Goal: Answer question/provide support: Share knowledge or assist other users

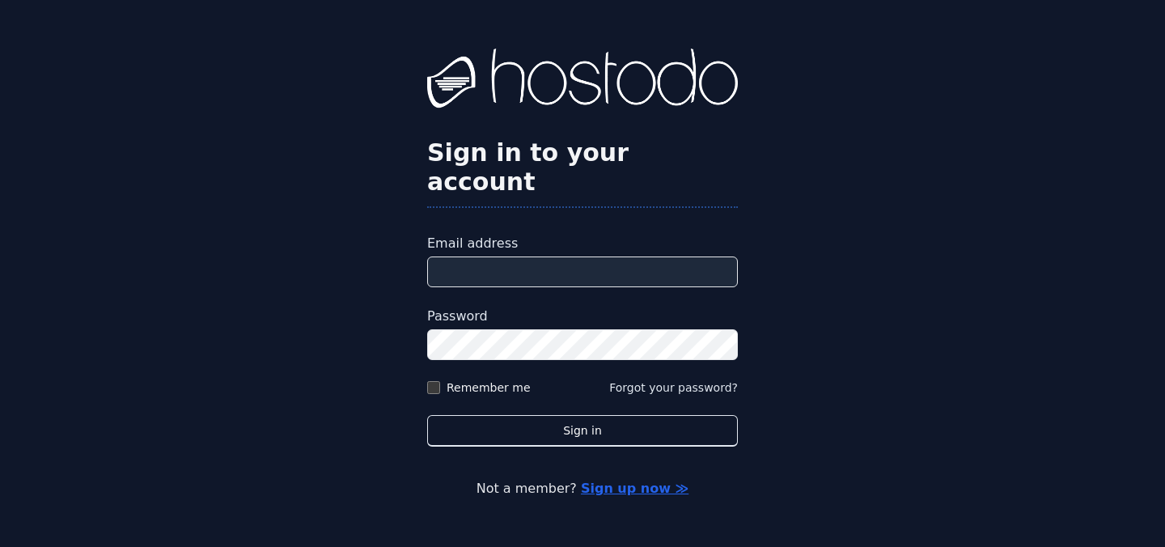
type input "**********"
click at [469, 379] on label "Remember me" at bounding box center [488, 387] width 84 height 16
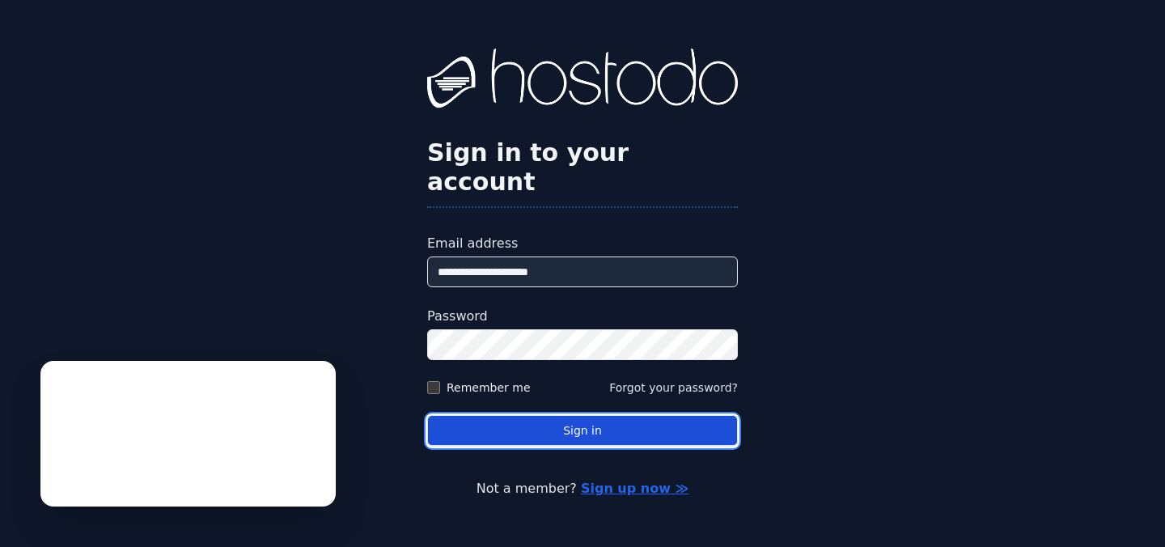
click at [522, 424] on button "Sign in" at bounding box center [582, 431] width 311 height 32
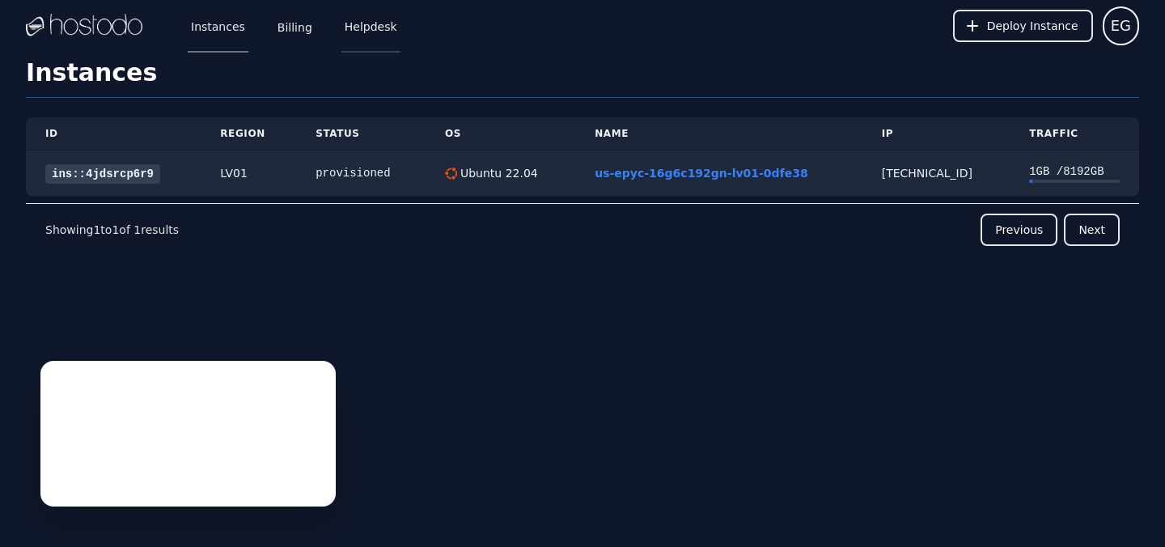
click at [366, 31] on link "Helpdesk" at bounding box center [370, 25] width 59 height 53
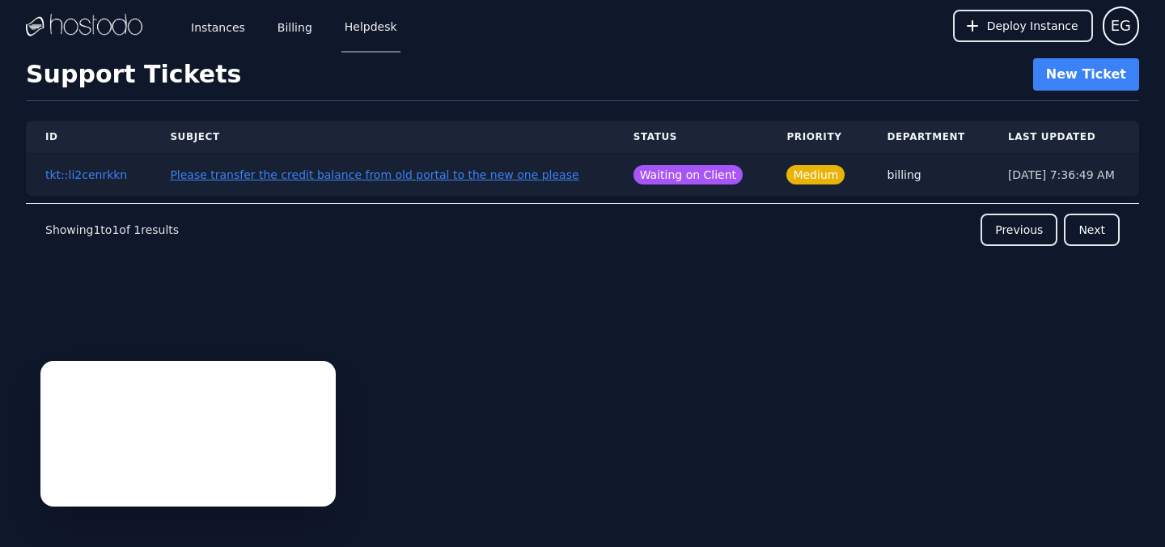
click at [434, 177] on button "Please transfer the credit balance from old portal to the new one please" at bounding box center [374, 175] width 408 height 16
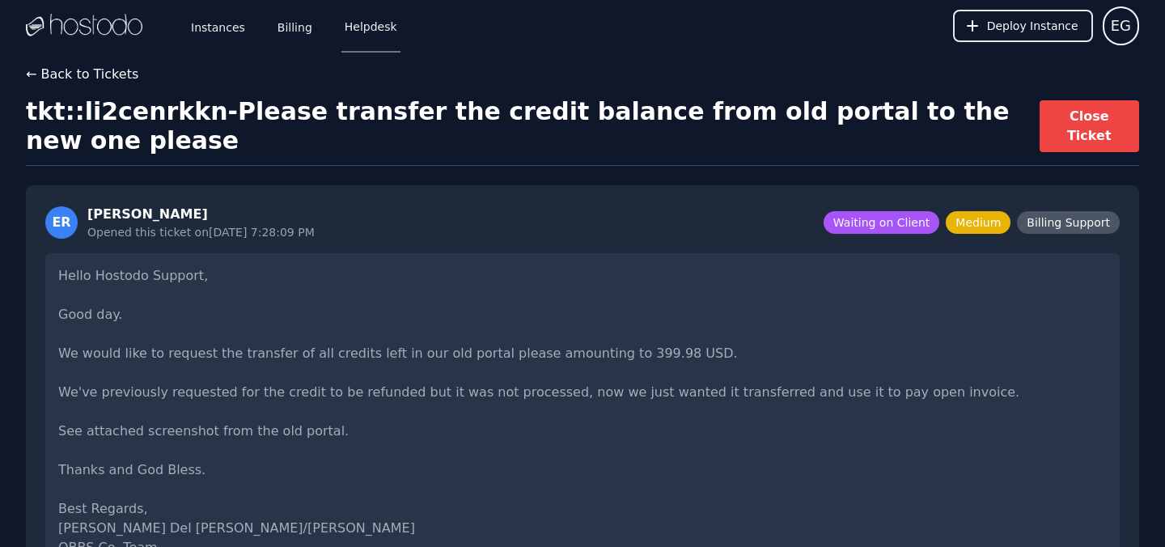
click at [71, 79] on button "← Back to Tickets" at bounding box center [82, 74] width 112 height 19
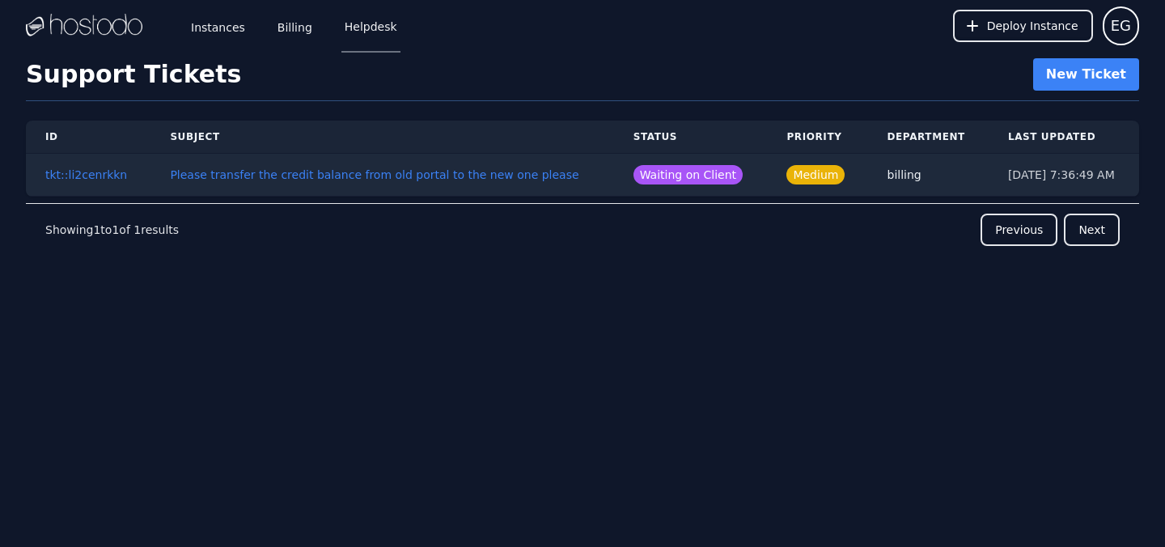
click at [106, 27] on img at bounding box center [84, 26] width 116 height 24
click at [213, 36] on link "Instances" at bounding box center [218, 25] width 61 height 53
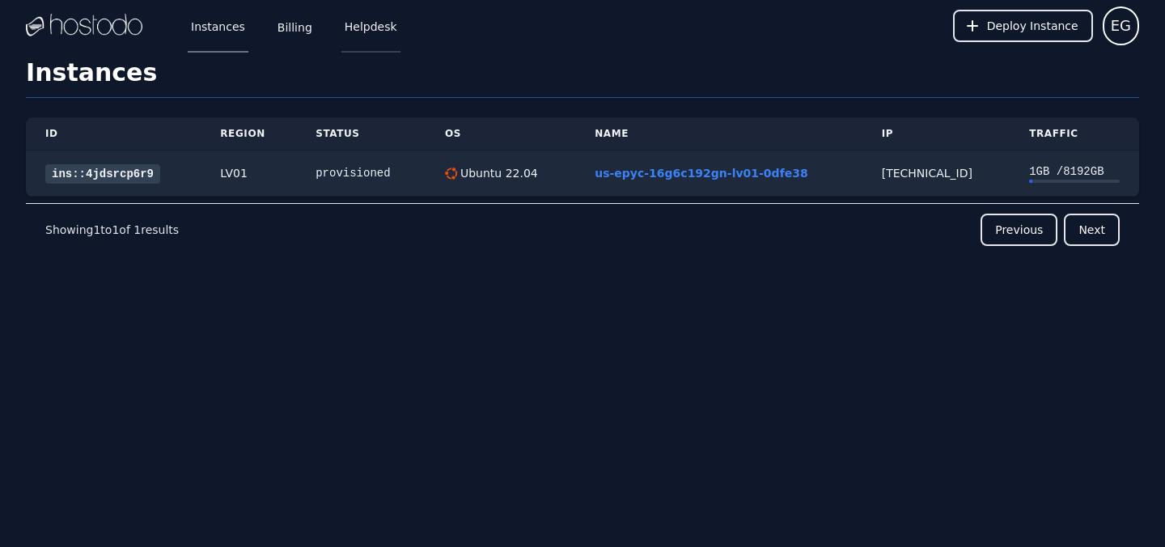
click at [361, 31] on link "Helpdesk" at bounding box center [370, 25] width 59 height 53
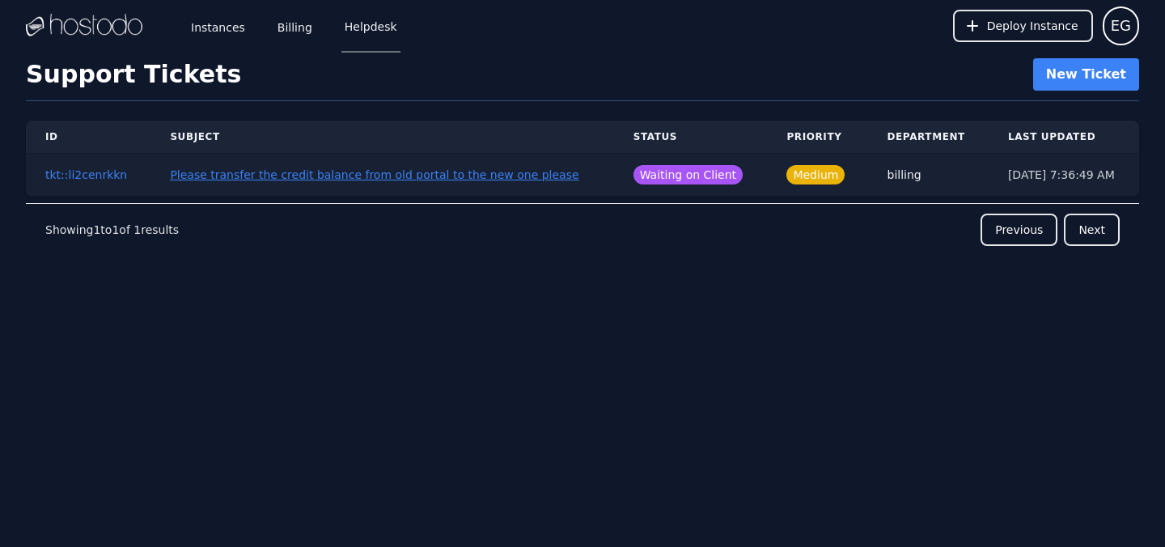
click at [367, 175] on button "Please transfer the credit balance from old portal to the new one please" at bounding box center [374, 175] width 408 height 16
